Goal: Task Accomplishment & Management: Complete application form

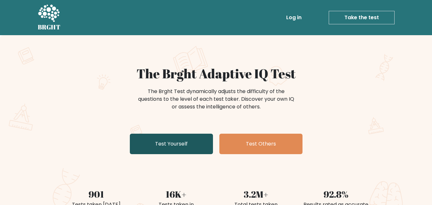
click at [169, 140] on link "Test Yourself" at bounding box center [171, 144] width 83 height 20
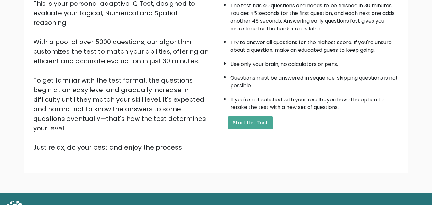
scroll to position [88, 0]
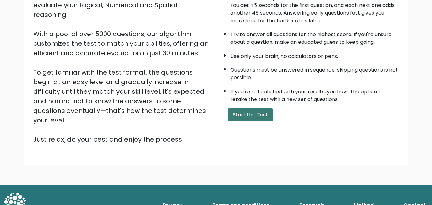
click at [260, 116] on button "Start the Test" at bounding box center [250, 114] width 45 height 13
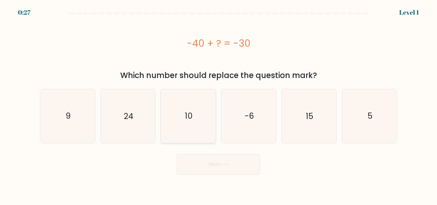
click at [181, 115] on icon "10" at bounding box center [188, 115] width 53 height 53
click at [218, 104] on input "c. 10" at bounding box center [218, 104] width 0 height 2
radio input "true"
click at [212, 163] on button "Next" at bounding box center [218, 164] width 83 height 20
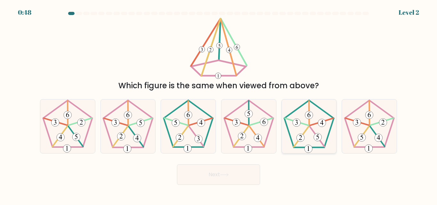
click at [315, 140] on 153 at bounding box center [318, 137] width 8 height 8
click at [219, 104] on input "e." at bounding box center [218, 104] width 0 height 2
radio input "true"
click at [240, 181] on button "Next" at bounding box center [218, 174] width 83 height 20
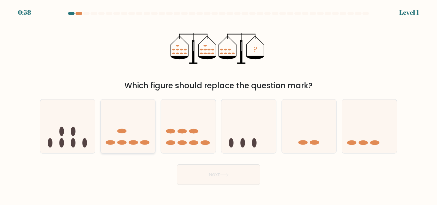
click at [118, 128] on icon at bounding box center [128, 126] width 55 height 45
click at [218, 104] on input "b." at bounding box center [218, 104] width 0 height 2
radio input "true"
click at [216, 177] on button "Next" at bounding box center [218, 174] width 83 height 20
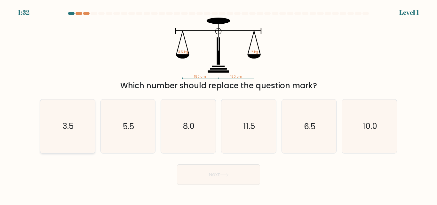
click at [85, 127] on icon "3.5" at bounding box center [67, 125] width 53 height 53
click at [218, 104] on input "a. 3.5" at bounding box center [218, 104] width 0 height 2
radio input "true"
click at [217, 182] on button "Next" at bounding box center [218, 174] width 83 height 20
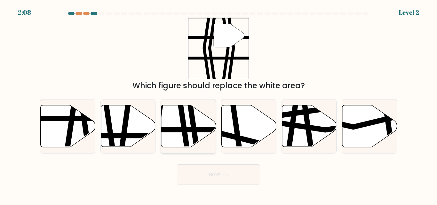
click at [191, 126] on icon at bounding box center [193, 149] width 8 height 110
click at [218, 104] on input "c." at bounding box center [218, 104] width 0 height 2
radio input "true"
click at [217, 180] on button "Next" at bounding box center [218, 174] width 83 height 20
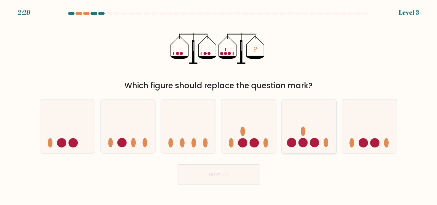
click at [304, 140] on circle at bounding box center [302, 142] width 9 height 9
click at [219, 104] on input "e." at bounding box center [218, 104] width 0 height 2
radio input "true"
click at [221, 181] on button "Next" at bounding box center [218, 174] width 83 height 20
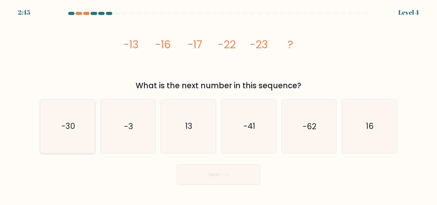
click at [68, 130] on text "-30" at bounding box center [68, 126] width 14 height 11
click at [218, 104] on input "a. -30" at bounding box center [218, 104] width 0 height 2
radio input "true"
click at [233, 170] on button "Next" at bounding box center [218, 174] width 83 height 20
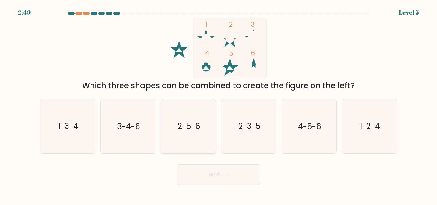
click at [186, 127] on text "2-5-6" at bounding box center [189, 126] width 23 height 11
click at [218, 104] on input "c. 2-5-6" at bounding box center [218, 104] width 0 height 2
radio input "true"
click at [233, 180] on button "Next" at bounding box center [218, 174] width 83 height 20
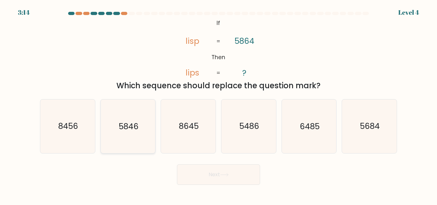
click at [125, 128] on text "5846" at bounding box center [129, 126] width 20 height 11
click at [218, 104] on input "b. 5846" at bounding box center [218, 104] width 0 height 2
radio input "true"
click at [215, 170] on button "Next" at bounding box center [218, 174] width 83 height 20
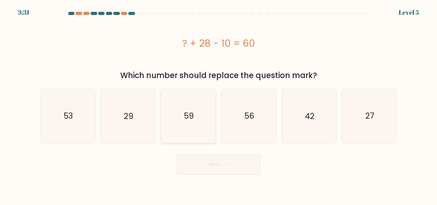
click at [187, 123] on icon "59" at bounding box center [188, 115] width 53 height 53
click at [218, 104] on input "c. 59" at bounding box center [218, 104] width 0 height 2
radio input "true"
click at [201, 163] on button "Next" at bounding box center [218, 164] width 83 height 20
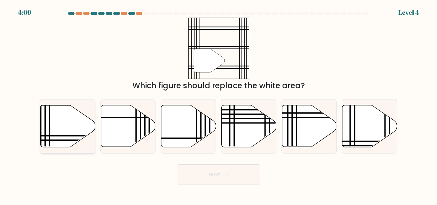
click at [86, 131] on icon at bounding box center [68, 126] width 55 height 42
click at [218, 104] on input "a." at bounding box center [218, 104] width 0 height 2
radio input "true"
click at [199, 179] on button "Next" at bounding box center [218, 174] width 83 height 20
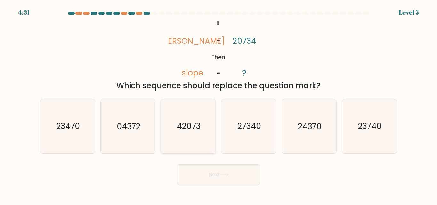
click at [203, 133] on icon "42073" at bounding box center [188, 125] width 53 height 53
click at [218, 104] on input "c. 42073" at bounding box center [218, 104] width 0 height 2
radio input "true"
click at [232, 172] on button "Next" at bounding box center [218, 174] width 83 height 20
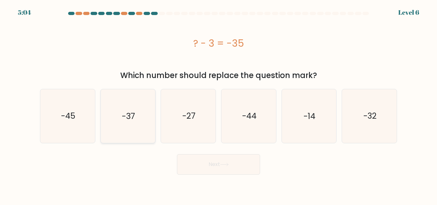
click at [142, 109] on icon "-37" at bounding box center [127, 115] width 53 height 53
click at [218, 104] on input "b. -37" at bounding box center [218, 104] width 0 height 2
radio input "true"
click at [228, 166] on icon at bounding box center [224, 165] width 9 height 4
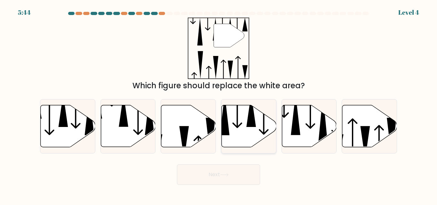
click at [234, 126] on icon at bounding box center [249, 126] width 55 height 42
click at [219, 104] on input "d." at bounding box center [218, 104] width 0 height 2
radio input "true"
click at [220, 178] on button "Next" at bounding box center [218, 174] width 83 height 20
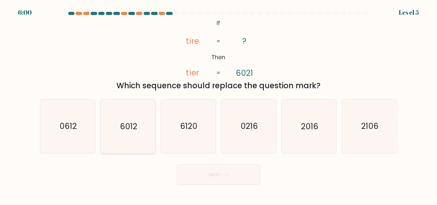
click at [133, 131] on text "6012" at bounding box center [128, 126] width 17 height 11
click at [218, 104] on input "b. 6012" at bounding box center [218, 104] width 0 height 2
radio input "true"
click at [207, 177] on button "Next" at bounding box center [218, 174] width 83 height 20
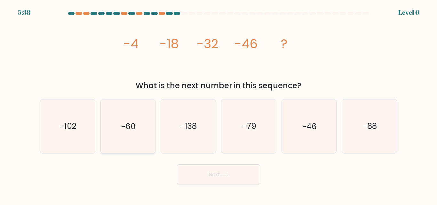
click at [139, 135] on icon "-60" at bounding box center [127, 125] width 53 height 53
click at [218, 104] on input "b. -60" at bounding box center [218, 104] width 0 height 2
radio input "true"
click at [206, 176] on button "Next" at bounding box center [218, 174] width 83 height 20
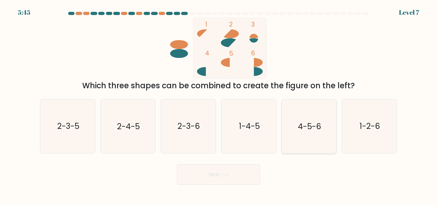
click at [302, 118] on icon "4-5-6" at bounding box center [308, 125] width 53 height 53
click at [219, 104] on input "e. 4-5-6" at bounding box center [218, 104] width 0 height 2
radio input "true"
click at [234, 175] on button "Next" at bounding box center [218, 174] width 83 height 20
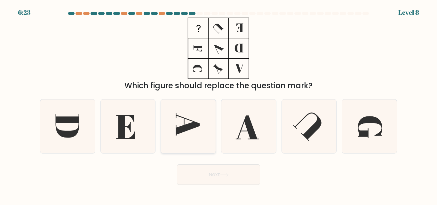
click at [181, 132] on icon at bounding box center [188, 124] width 24 height 23
click at [218, 104] on input "c." at bounding box center [218, 104] width 0 height 2
radio input "true"
click at [212, 171] on button "Next" at bounding box center [218, 174] width 83 height 20
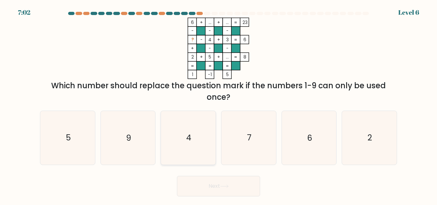
click at [189, 138] on text "4" at bounding box center [188, 137] width 5 height 11
click at [218, 104] on input "c. 4" at bounding box center [218, 104] width 0 height 2
radio input "true"
click at [216, 185] on button "Next" at bounding box center [218, 186] width 83 height 20
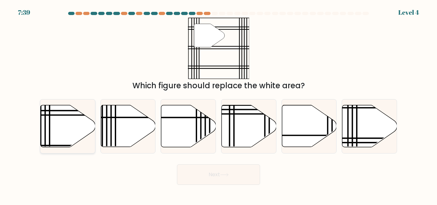
click at [83, 120] on icon at bounding box center [68, 126] width 55 height 42
click at [218, 104] on input "a." at bounding box center [218, 104] width 0 height 2
radio input "true"
click at [215, 173] on button "Next" at bounding box center [218, 174] width 83 height 20
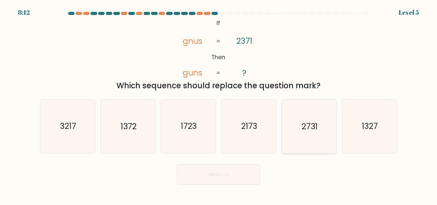
click at [302, 133] on icon "2731" at bounding box center [308, 125] width 53 height 53
click at [219, 104] on input "e. 2731" at bounding box center [218, 104] width 0 height 2
radio input "true"
click at [244, 177] on button "Next" at bounding box center [218, 174] width 83 height 20
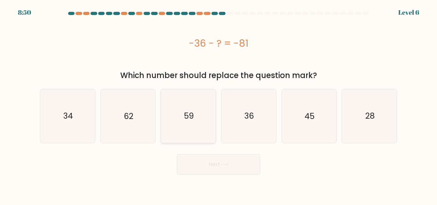
click at [190, 123] on icon "59" at bounding box center [188, 115] width 53 height 53
click at [218, 104] on input "c. 59" at bounding box center [218, 104] width 0 height 2
radio input "true"
click at [219, 166] on button "Next" at bounding box center [218, 164] width 83 height 20
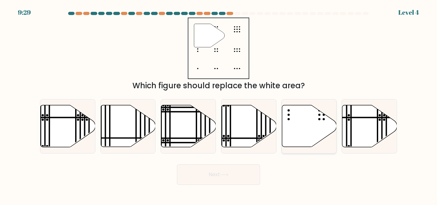
click at [297, 118] on icon at bounding box center [309, 126] width 55 height 42
click at [219, 104] on input "e." at bounding box center [218, 104] width 0 height 2
radio input "true"
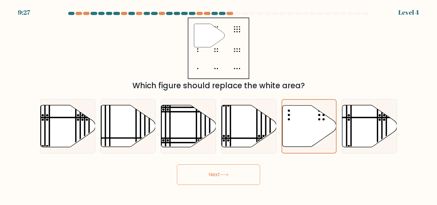
click at [219, 174] on button "Next" at bounding box center [218, 174] width 83 height 20
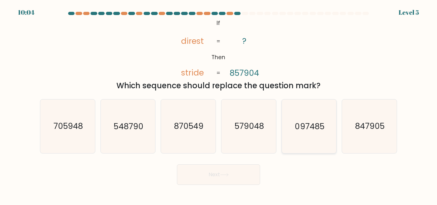
click at [314, 129] on text "097485" at bounding box center [309, 126] width 29 height 11
click at [219, 104] on input "e. 097485" at bounding box center [218, 104] width 0 height 2
radio input "true"
click at [226, 173] on icon at bounding box center [224, 175] width 9 height 4
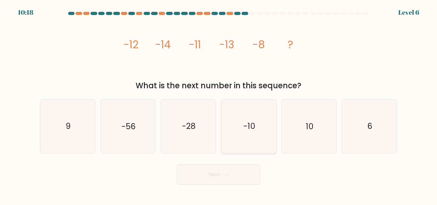
click at [254, 131] on text "-10" at bounding box center [249, 126] width 12 height 11
click at [219, 104] on input "d. -10" at bounding box center [218, 104] width 0 height 2
radio input "true"
click at [232, 172] on button "Next" at bounding box center [218, 174] width 83 height 20
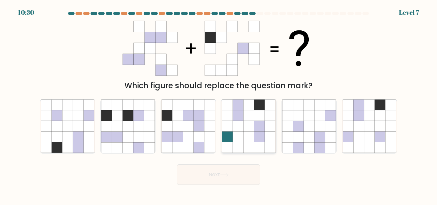
click at [251, 139] on icon at bounding box center [248, 137] width 11 height 11
click at [219, 104] on input "d." at bounding box center [218, 104] width 0 height 2
radio input "true"
click at [232, 175] on button "Next" at bounding box center [218, 174] width 83 height 20
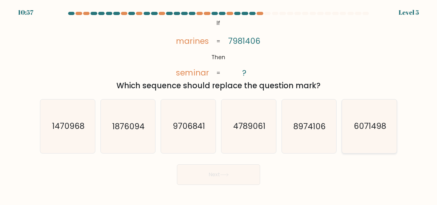
click at [378, 134] on icon "6071498" at bounding box center [369, 125] width 53 height 53
click at [219, 104] on input "f. 6071498" at bounding box center [218, 104] width 0 height 2
radio input "true"
click at [245, 174] on button "Next" at bounding box center [218, 174] width 83 height 20
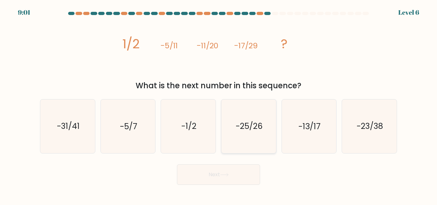
click at [249, 127] on text "-25/26" at bounding box center [249, 126] width 27 height 11
click at [219, 104] on input "d. -25/26" at bounding box center [218, 104] width 0 height 2
radio input "true"
click at [234, 174] on button "Next" at bounding box center [218, 174] width 83 height 20
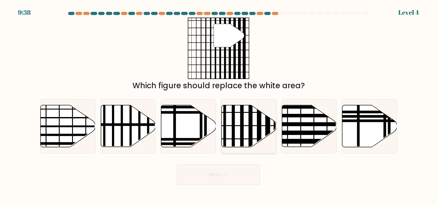
click at [228, 127] on icon at bounding box center [249, 126] width 55 height 42
click at [219, 104] on input "d." at bounding box center [218, 104] width 0 height 2
radio input "true"
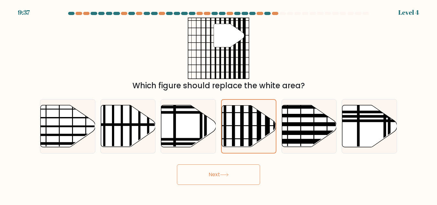
click at [206, 174] on button "Next" at bounding box center [218, 174] width 83 height 20
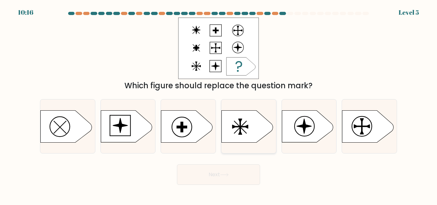
drag, startPoint x: 236, startPoint y: 129, endPoint x: 247, endPoint y: 127, distance: 11.0
click at [247, 127] on icon at bounding box center [248, 126] width 55 height 32
click at [219, 104] on input "d." at bounding box center [218, 104] width 0 height 2
radio input "true"
click at [247, 127] on icon at bounding box center [246, 127] width 4 height 4
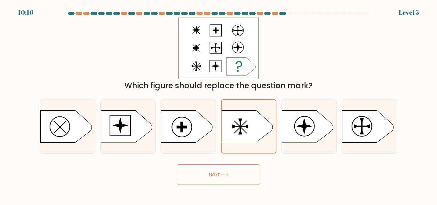
click at [219, 104] on input "d." at bounding box center [218, 104] width 0 height 2
click at [220, 173] on button "Next" at bounding box center [218, 174] width 83 height 20
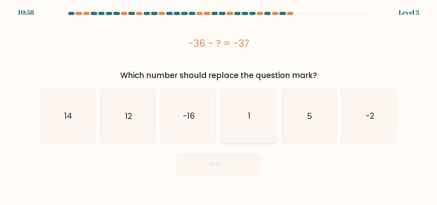
click at [257, 112] on icon "1" at bounding box center [248, 115] width 53 height 53
click at [219, 104] on input "d. 1" at bounding box center [218, 104] width 0 height 2
radio input "true"
click at [185, 128] on icon "-16" at bounding box center [188, 115] width 53 height 53
click at [218, 104] on input "c. -16" at bounding box center [218, 104] width 0 height 2
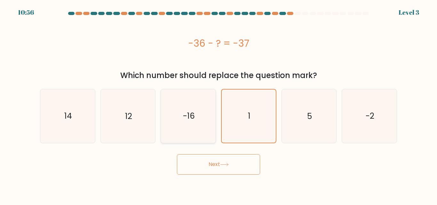
radio input "true"
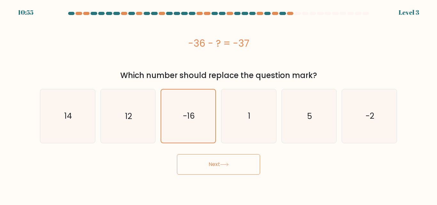
click at [195, 161] on button "Next" at bounding box center [218, 164] width 83 height 20
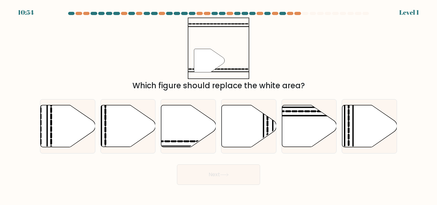
click at [208, 162] on div "Next" at bounding box center [218, 173] width 365 height 24
click at [201, 133] on icon at bounding box center [188, 126] width 55 height 42
click at [218, 104] on input "c." at bounding box center [218, 104] width 0 height 2
radio input "true"
click at [208, 168] on button "Next" at bounding box center [218, 174] width 83 height 20
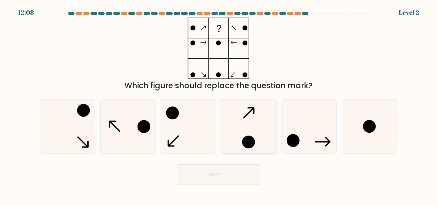
click at [257, 112] on icon at bounding box center [248, 125] width 53 height 53
click at [219, 104] on input "d." at bounding box center [218, 104] width 0 height 2
radio input "true"
click at [206, 179] on button "Next" at bounding box center [218, 174] width 83 height 20
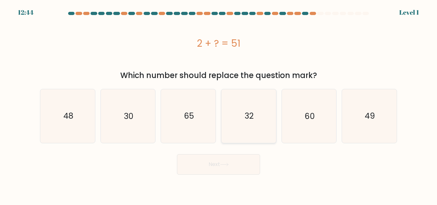
click at [239, 122] on icon "32" at bounding box center [248, 115] width 53 height 53
click at [219, 104] on input "d. 32" at bounding box center [218, 104] width 0 height 2
radio input "true"
click at [85, 127] on icon "48" at bounding box center [67, 115] width 53 height 53
click at [218, 104] on input "a. 48" at bounding box center [218, 104] width 0 height 2
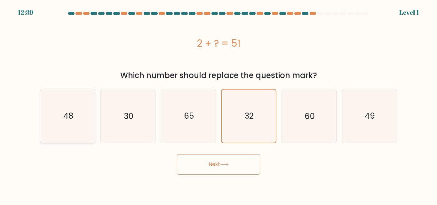
radio input "true"
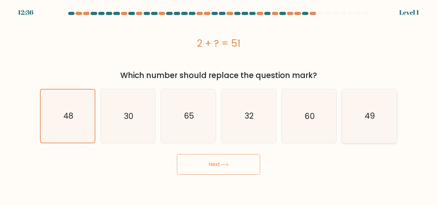
click at [352, 116] on icon "49" at bounding box center [369, 115] width 53 height 53
click at [219, 104] on input "f. 49" at bounding box center [218, 104] width 0 height 2
radio input "true"
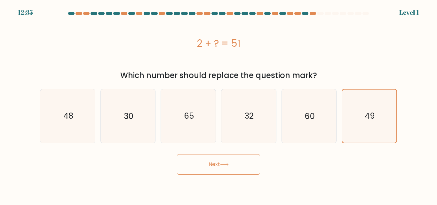
click at [244, 162] on button "Next" at bounding box center [218, 164] width 83 height 20
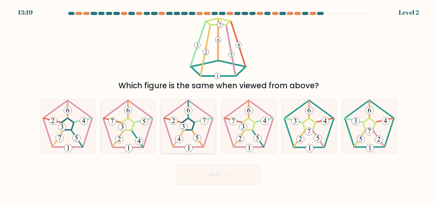
click at [204, 129] on icon at bounding box center [188, 125] width 53 height 53
click at [218, 104] on input "c." at bounding box center [218, 104] width 0 height 2
radio input "true"
click at [216, 177] on button "Next" at bounding box center [218, 174] width 83 height 20
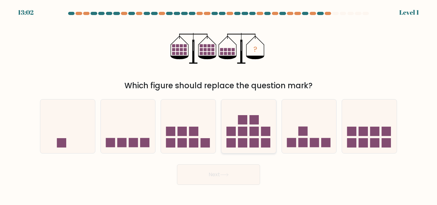
click at [250, 142] on rect at bounding box center [253, 142] width 9 height 9
click at [219, 104] on input "d." at bounding box center [218, 104] width 0 height 2
radio input "true"
click at [227, 174] on icon at bounding box center [224, 175] width 9 height 4
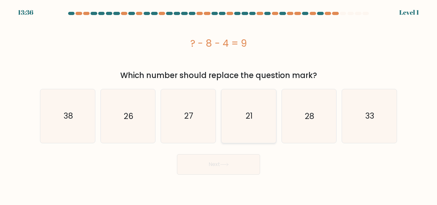
click at [228, 127] on icon "21" at bounding box center [248, 115] width 53 height 53
click at [219, 104] on input "d. 21" at bounding box center [218, 104] width 0 height 2
radio input "true"
click at [218, 161] on button "Next" at bounding box center [218, 164] width 83 height 20
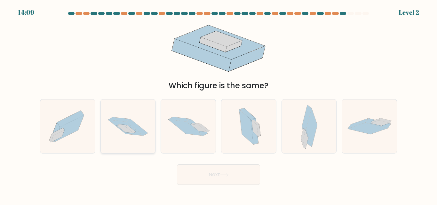
click at [150, 134] on icon at bounding box center [128, 126] width 55 height 36
click at [218, 104] on input "b." at bounding box center [218, 104] width 0 height 2
radio input "true"
click at [200, 176] on button "Next" at bounding box center [218, 174] width 83 height 20
